Goal: Transaction & Acquisition: Purchase product/service

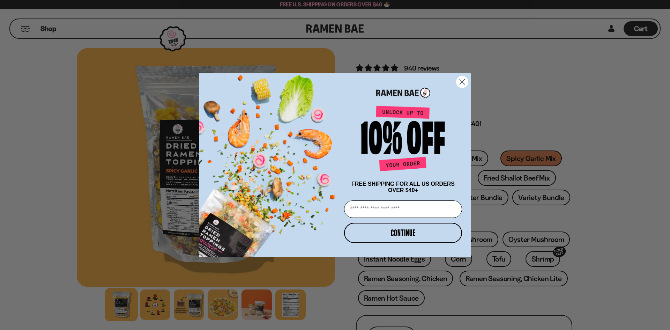
click at [460, 79] on circle "Close dialog" at bounding box center [463, 82] width 12 height 12
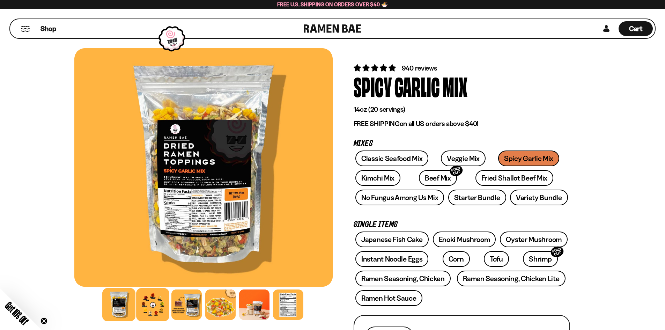
click at [153, 306] on div at bounding box center [152, 304] width 33 height 33
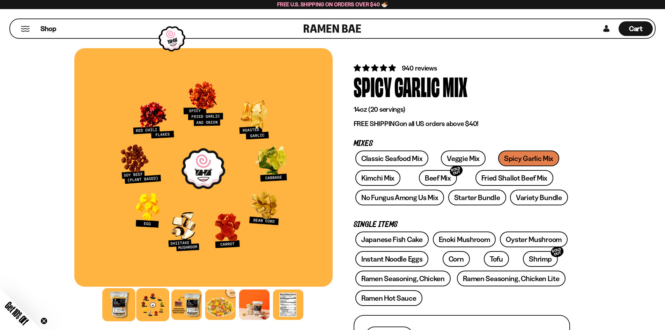
click at [125, 309] on div at bounding box center [118, 304] width 33 height 33
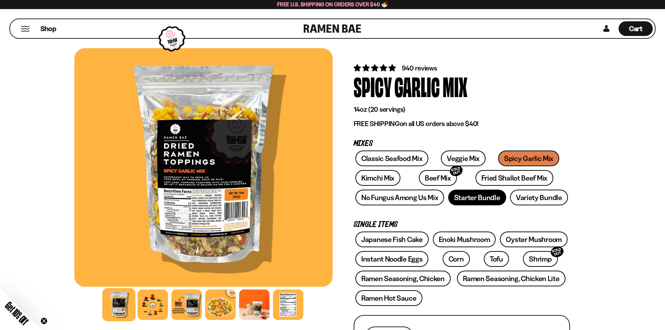
click at [487, 199] on link "Starter Bundle" at bounding box center [477, 198] width 58 height 16
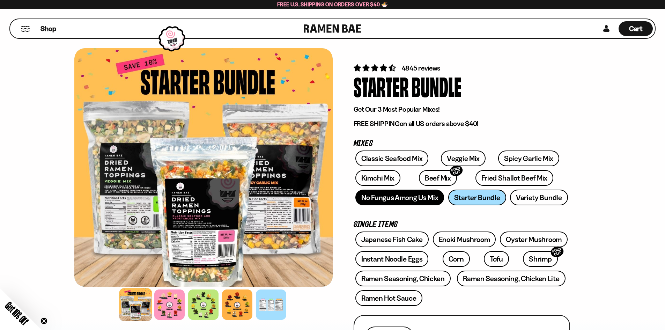
click at [428, 200] on link "No Fungus Among Us Mix" at bounding box center [399, 198] width 89 height 16
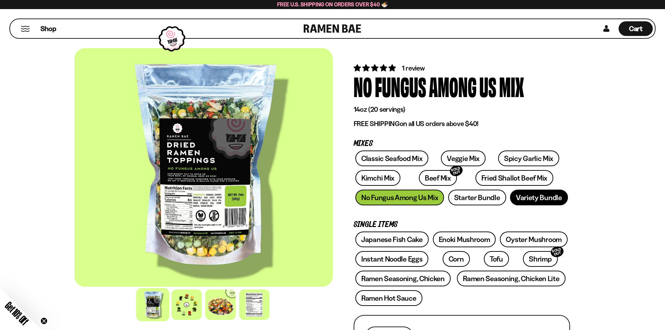
click at [545, 202] on link "Variety Bundle" at bounding box center [539, 198] width 58 height 16
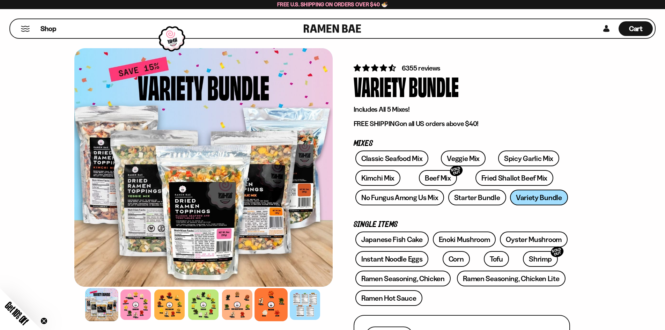
click at [274, 300] on div at bounding box center [270, 304] width 33 height 33
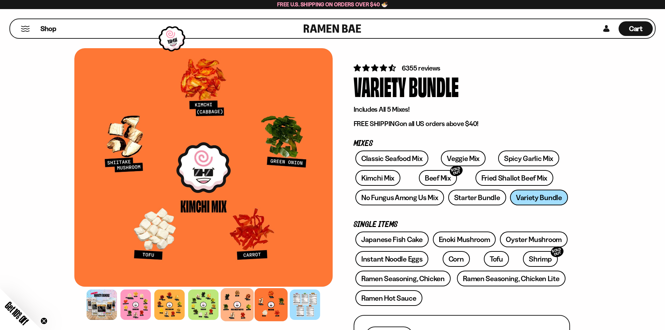
click at [226, 304] on div at bounding box center [237, 304] width 33 height 33
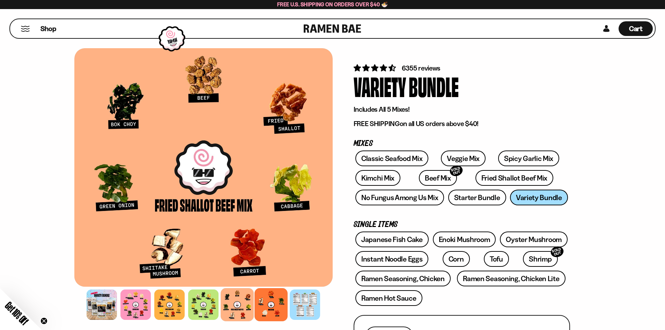
click at [267, 295] on div at bounding box center [270, 304] width 33 height 33
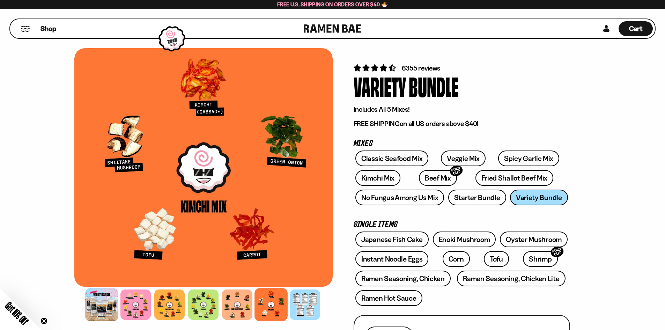
click at [110, 304] on div at bounding box center [101, 304] width 33 height 33
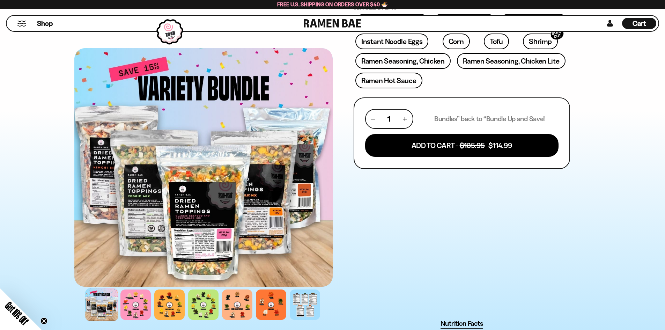
scroll to position [244, 0]
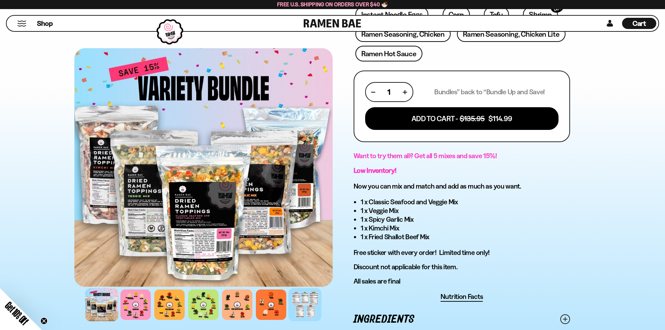
click at [310, 305] on div at bounding box center [304, 304] width 33 height 33
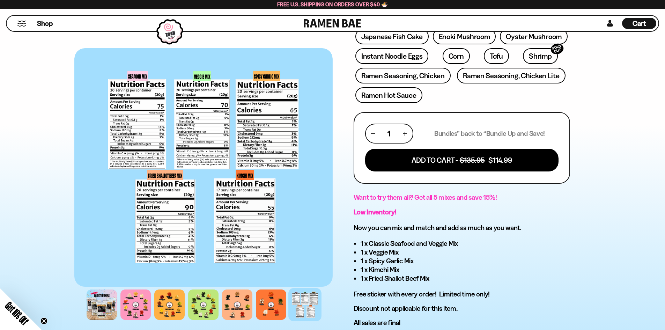
scroll to position [163, 0]
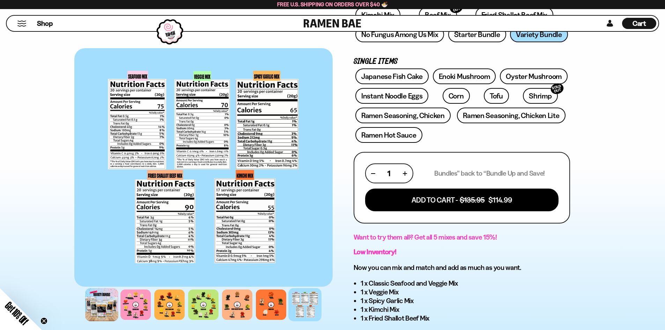
click at [108, 308] on div at bounding box center [101, 304] width 33 height 33
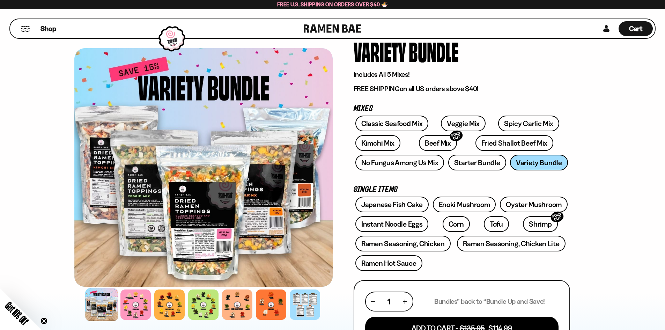
scroll to position [0, 0]
